Goal: Task Accomplishment & Management: Use online tool/utility

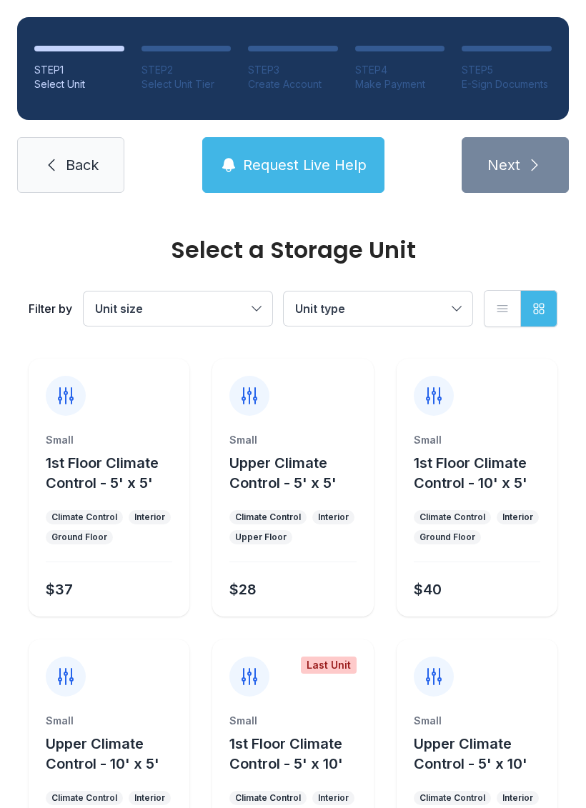
click at [54, 161] on icon at bounding box center [52, 165] width 6 height 12
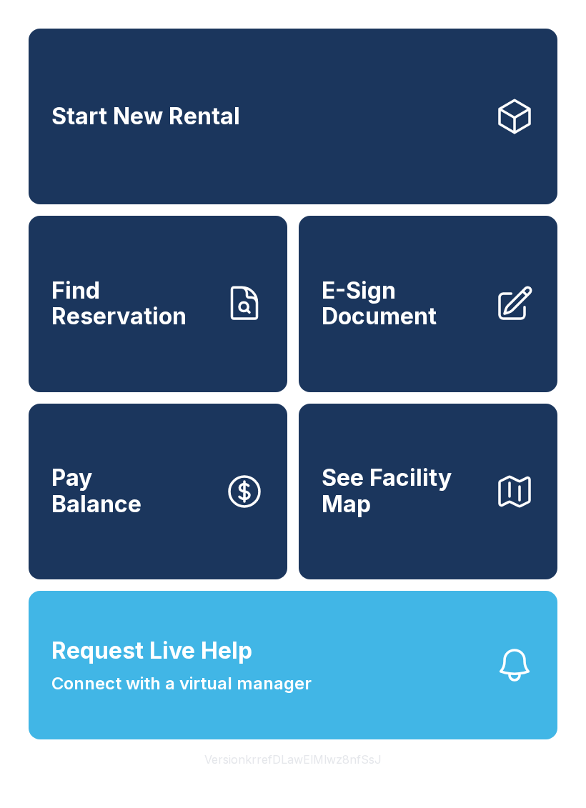
click at [423, 330] on span "E-Sign Document" at bounding box center [401, 304] width 161 height 52
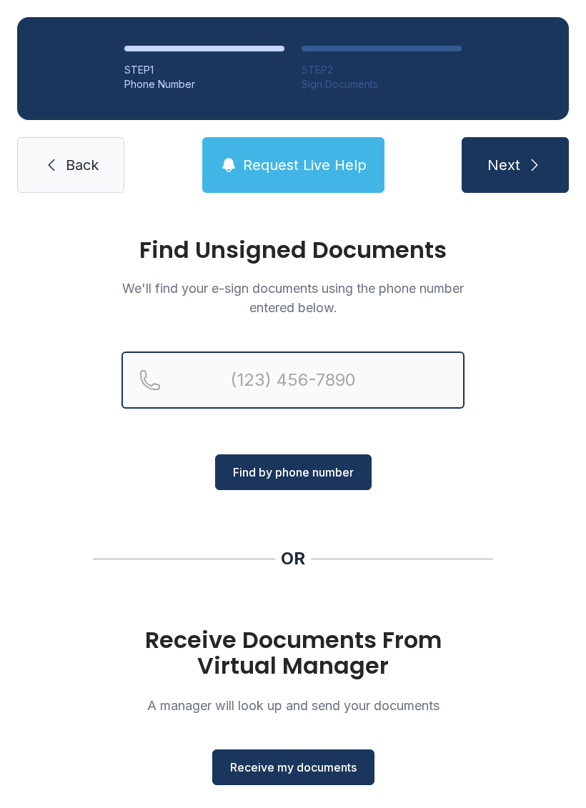
click at [221, 369] on input "Reservation phone number" at bounding box center [292, 379] width 343 height 57
type input "[PHONE_NUMBER]"
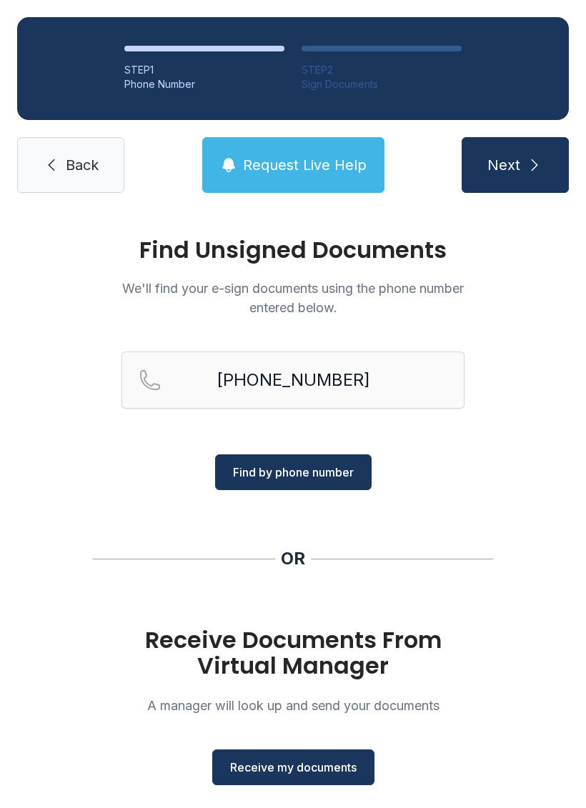
click at [311, 472] on span "Find by phone number" at bounding box center [293, 472] width 121 height 17
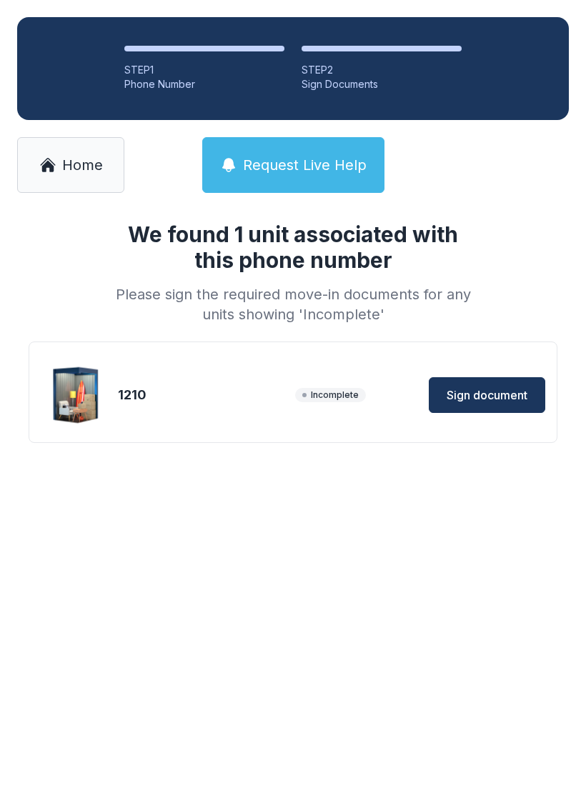
click at [501, 400] on span "Sign document" at bounding box center [486, 394] width 81 height 17
